Goal: Transaction & Acquisition: Download file/media

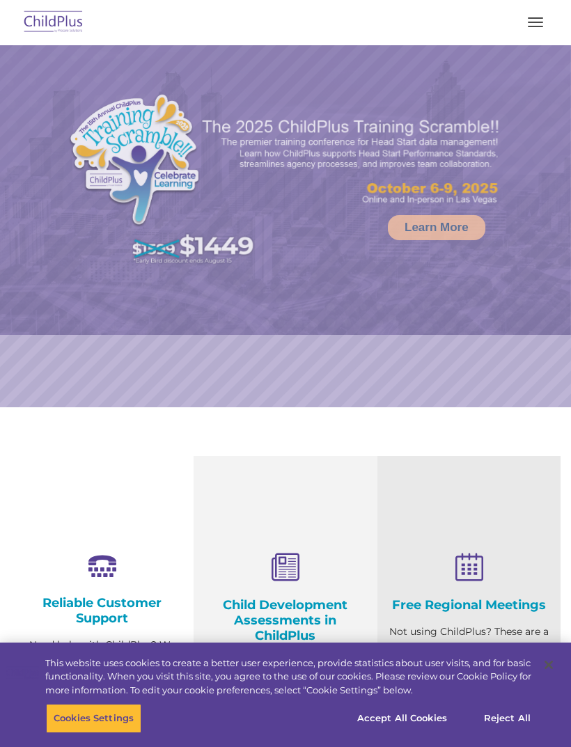
select select "MEDIUM"
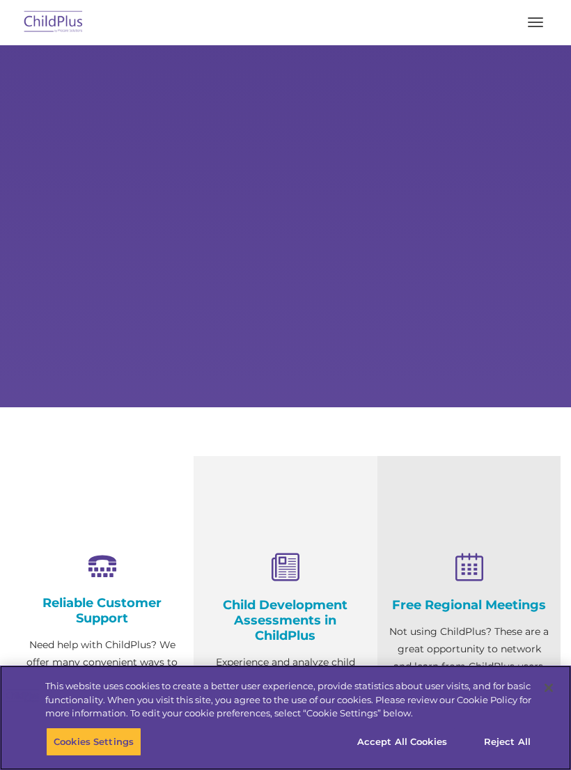
select select "MEDIUM"
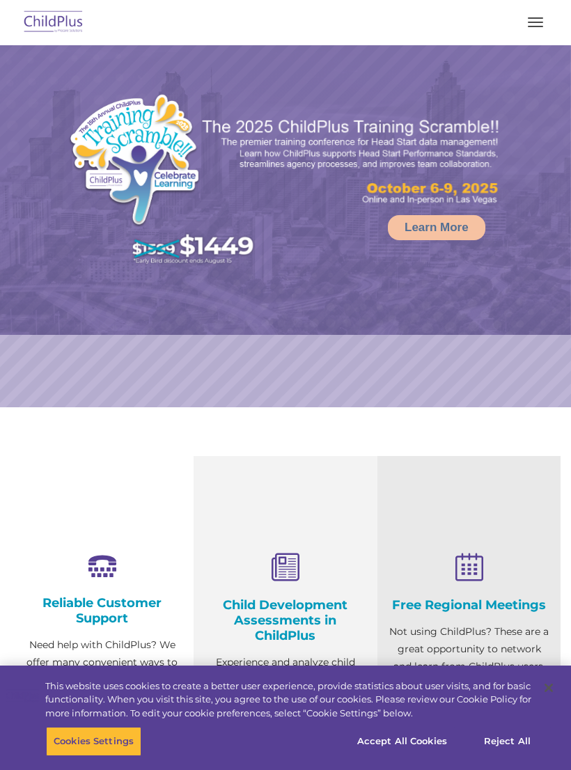
select select "MEDIUM"
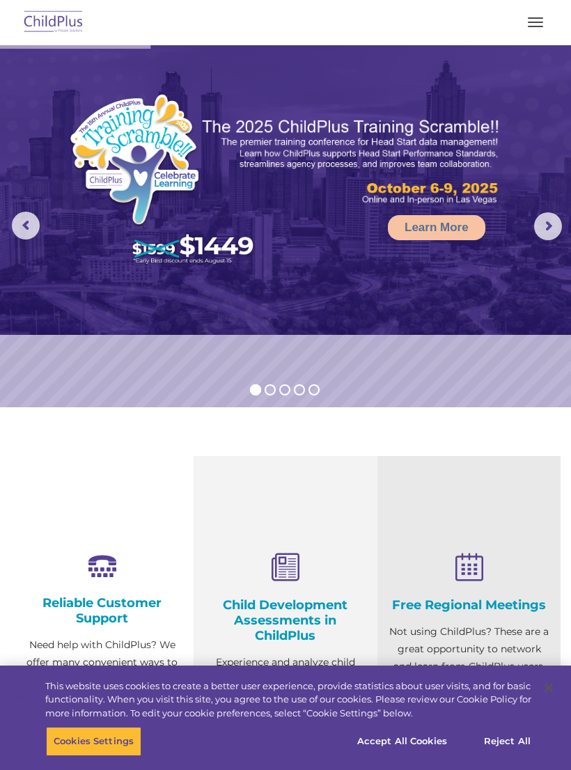
click at [534, 21] on button "button" at bounding box center [535, 22] width 29 height 22
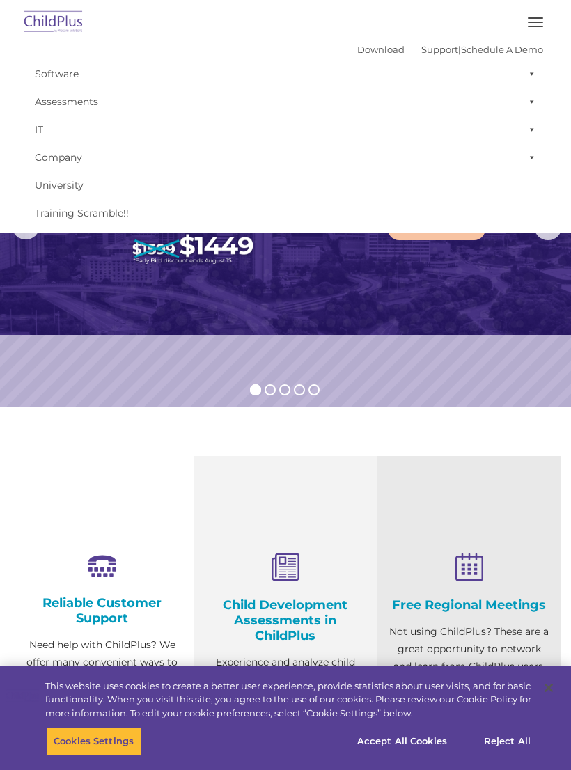
click at [73, 74] on link "Software" at bounding box center [285, 74] width 515 height 28
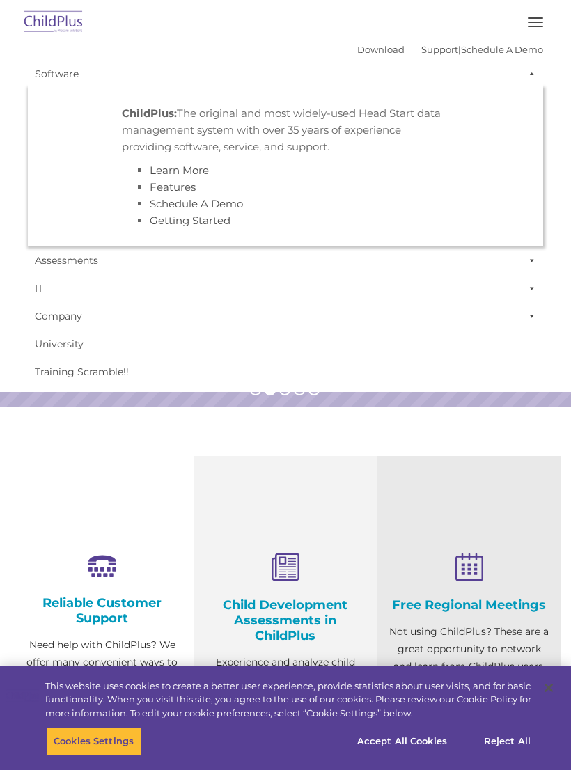
click at [390, 293] on link "IT" at bounding box center [285, 288] width 515 height 28
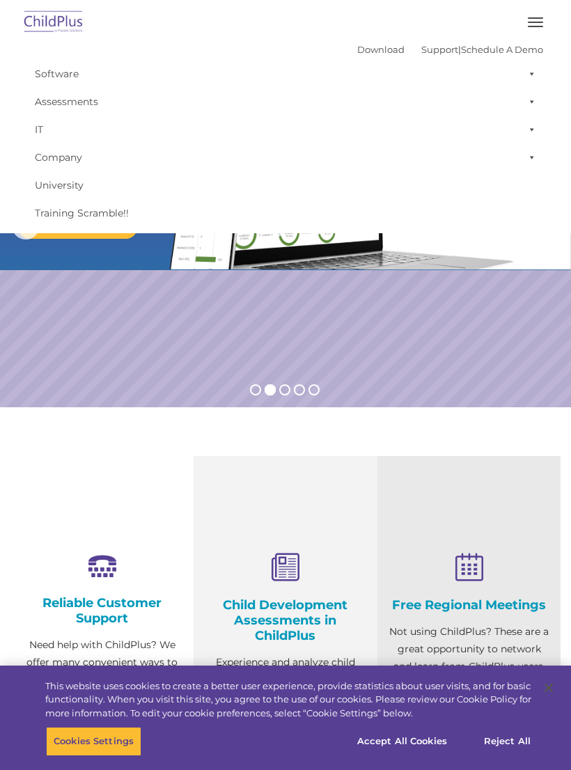
click at [360, 36] on div at bounding box center [285, 22] width 515 height 33
click at [359, 48] on link "Download" at bounding box center [380, 49] width 47 height 11
